Goal: Task Accomplishment & Management: Use online tool/utility

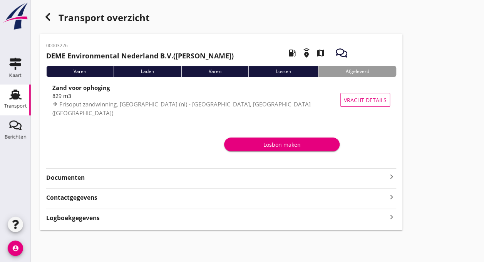
click at [13, 107] on div "Transport" at bounding box center [15, 105] width 23 height 5
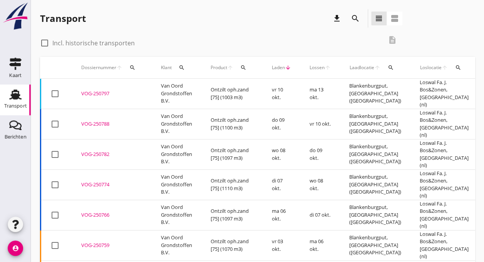
click at [189, 112] on td "Van Oord Grondstoffen B.V." at bounding box center [177, 124] width 50 height 30
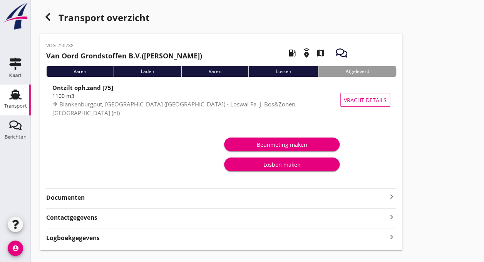
click at [15, 96] on use at bounding box center [15, 95] width 12 height 10
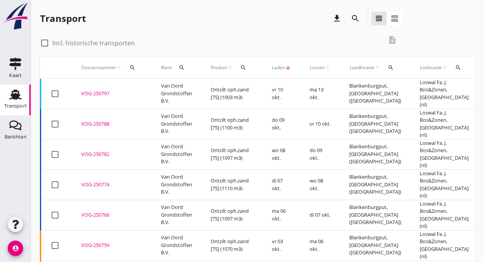
click at [90, 90] on div "VOG-250797" at bounding box center [111, 94] width 61 height 8
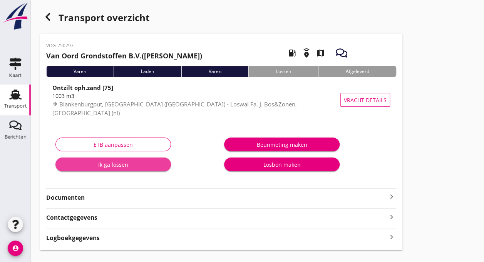
click at [100, 163] on div "Ik ga lossen" at bounding box center [113, 165] width 103 height 8
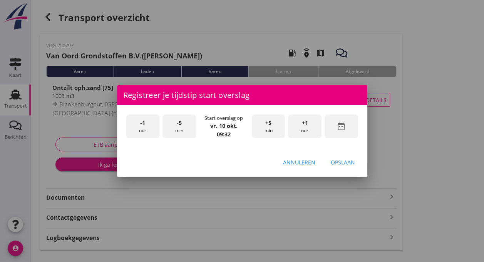
click at [148, 125] on div "-1 uur" at bounding box center [142, 127] width 33 height 24
click at [180, 128] on div "-5 min" at bounding box center [178, 127] width 33 height 24
click at [352, 162] on div "Opslaan" at bounding box center [342, 162] width 24 height 8
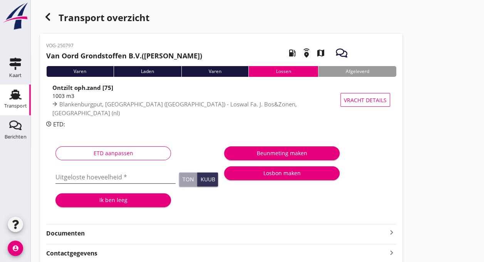
click at [85, 176] on input "Uitgeloste hoeveelheid *" at bounding box center [115, 177] width 120 height 12
type input "1106"
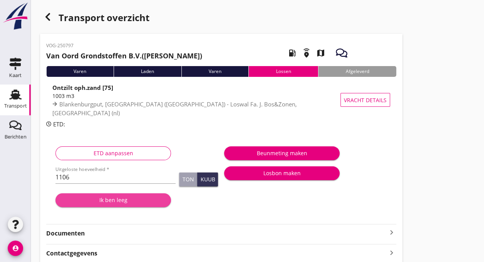
click at [99, 198] on div "Ik ben leeg" at bounding box center [113, 200] width 103 height 8
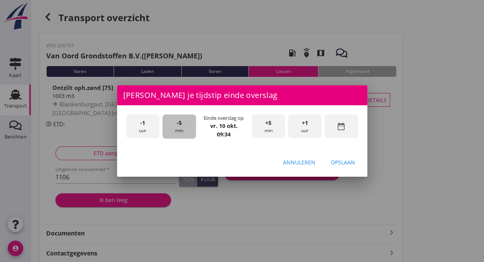
click at [185, 128] on div "-5 min" at bounding box center [178, 127] width 33 height 24
click at [346, 163] on div "Opslaan" at bounding box center [342, 162] width 24 height 8
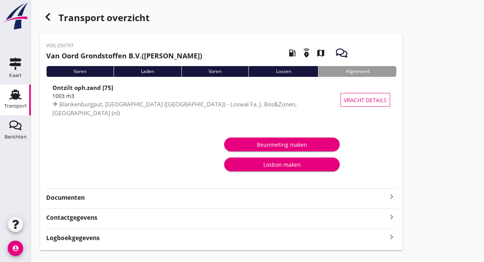
click at [7, 98] on div "Transport" at bounding box center [15, 94] width 18 height 12
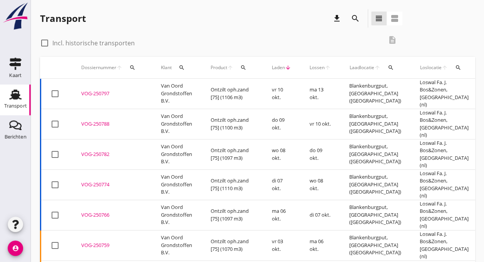
click at [77, 96] on td "VOG-250797 upload_file Drop hier uw bestand om het aan het dossier toe te voegen" at bounding box center [112, 94] width 80 height 30
